Goal: Information Seeking & Learning: Learn about a topic

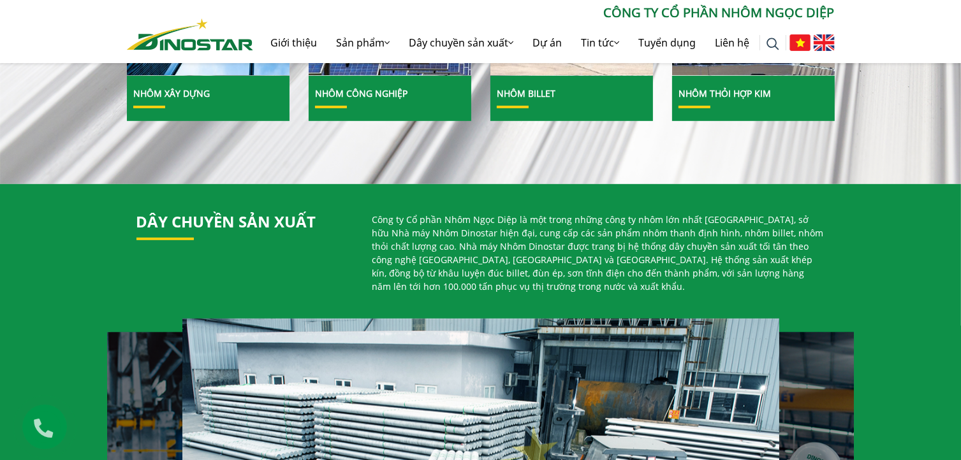
scroll to position [510, 0]
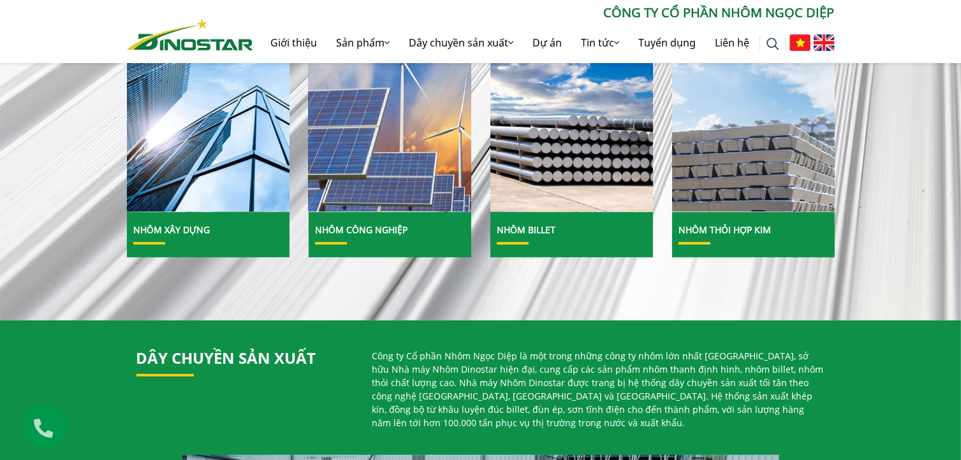
click at [425, 126] on img at bounding box center [390, 112] width 174 height 213
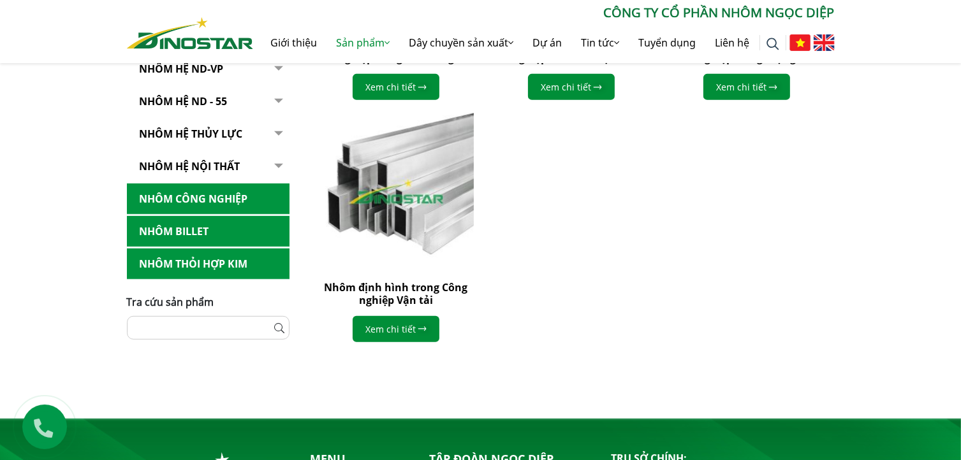
scroll to position [360, 0]
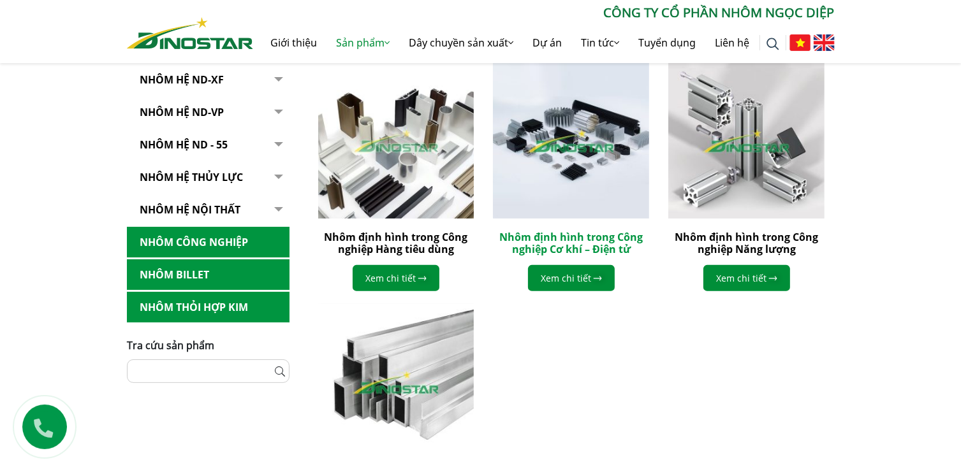
click at [585, 235] on link "Nhôm định hình trong Công nghiệp Cơ khí – Điện tử" at bounding box center [570, 243] width 143 height 26
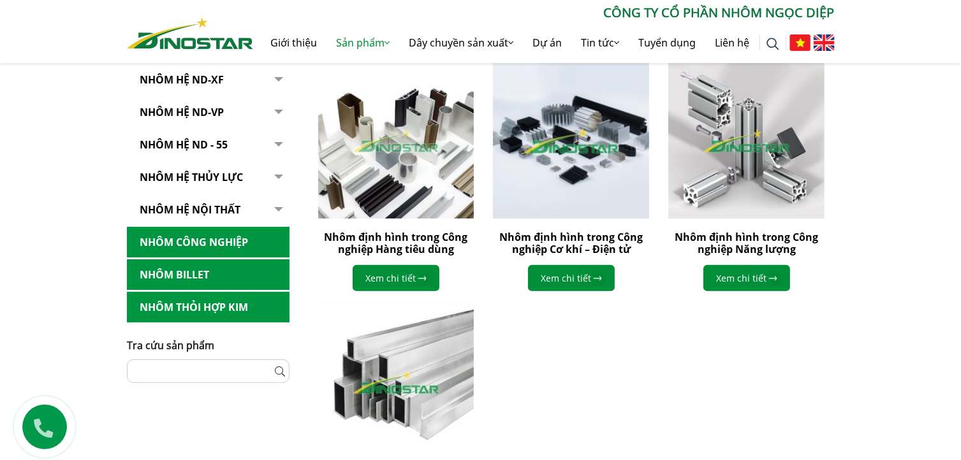
click at [597, 173] on img at bounding box center [571, 141] width 172 height 172
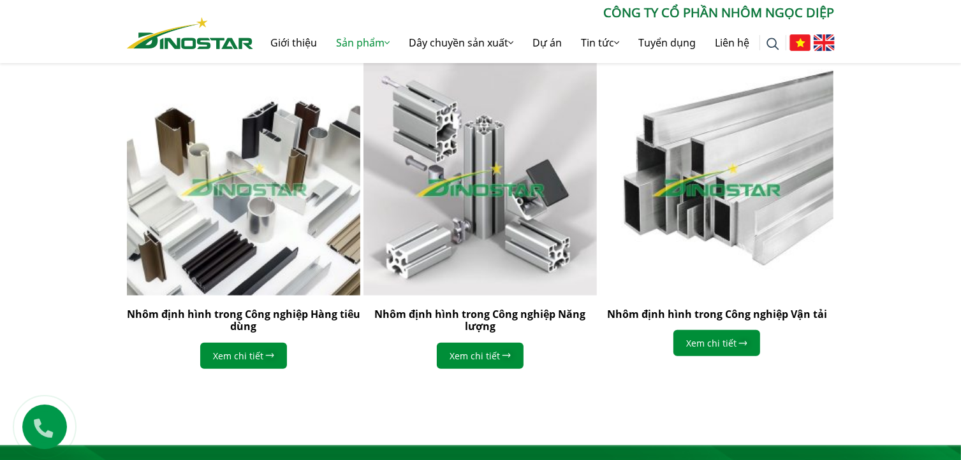
scroll to position [1347, 0]
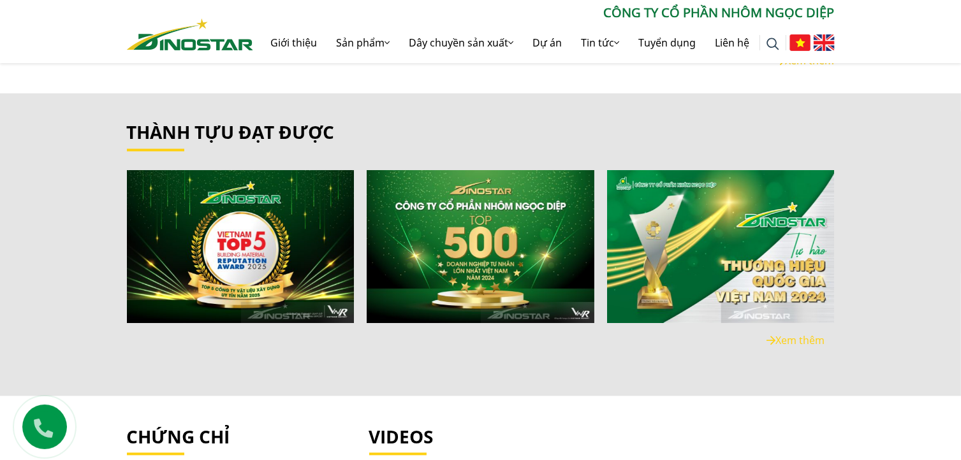
scroll to position [2295, 0]
